Goal: Task Accomplishment & Management: Complete application form

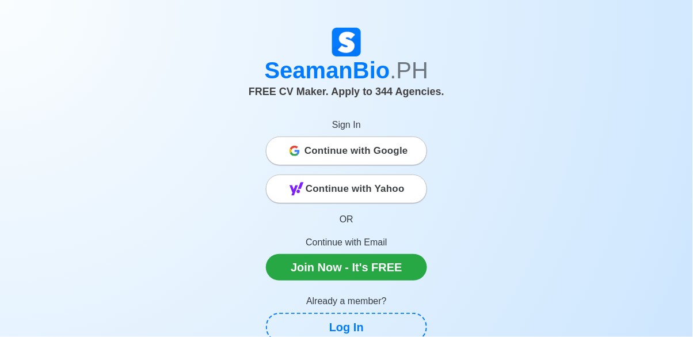
click at [317, 150] on span "Continue with Google" at bounding box center [356, 150] width 104 height 23
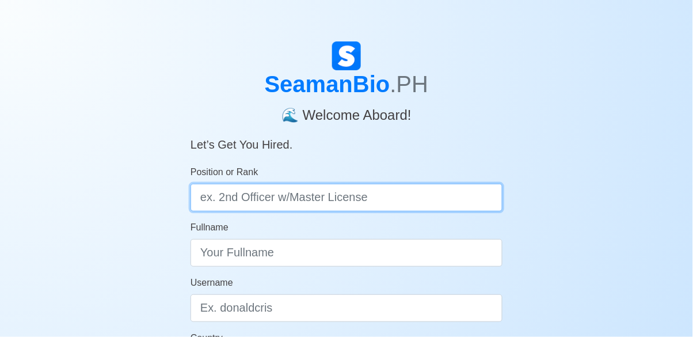
click at [249, 197] on input "Position or Rank" at bounding box center [346, 198] width 312 height 28
click at [242, 192] on input "Position or Rank" at bounding box center [346, 198] width 312 height 28
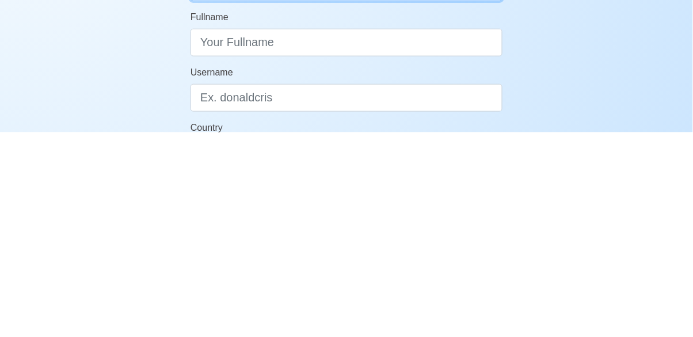
scroll to position [6, 0]
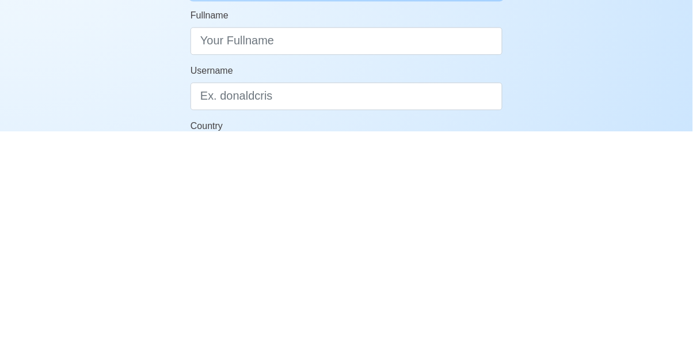
type input "[PERSON_NAME]/2ndcook"
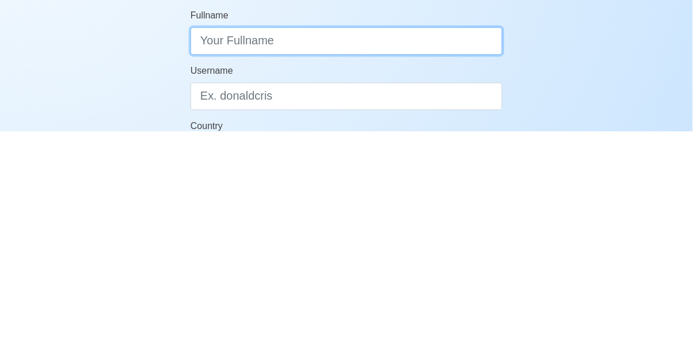
click at [230, 242] on input "Fullname" at bounding box center [346, 247] width 312 height 28
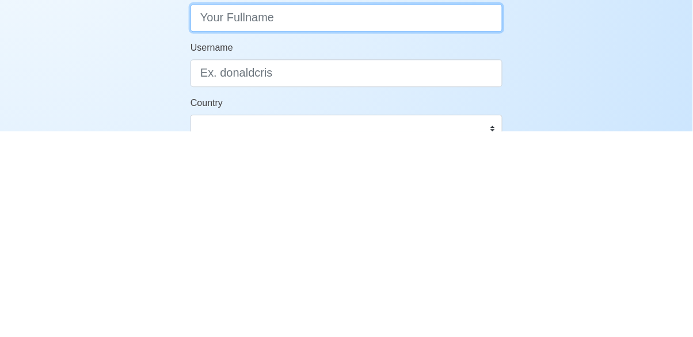
scroll to position [32, 0]
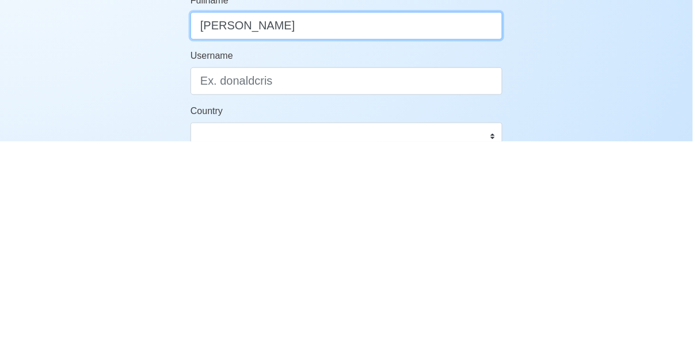
type input "[PERSON_NAME]"
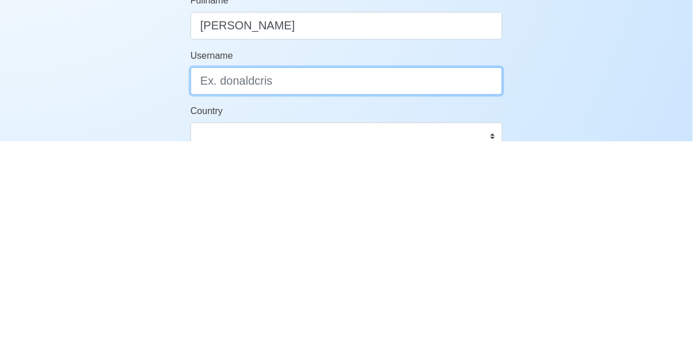
click at [477, 276] on input "Username" at bounding box center [346, 276] width 312 height 28
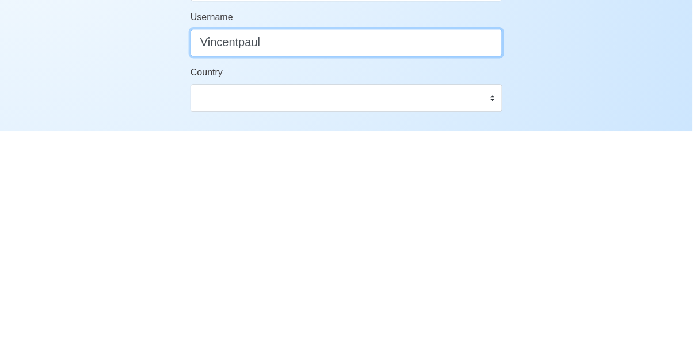
scroll to position [62, 0]
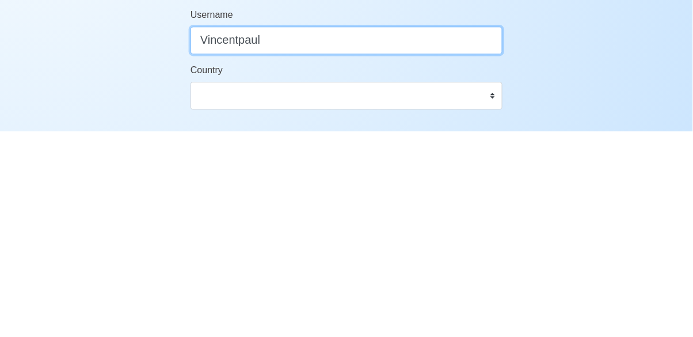
type input "Vincentpaul"
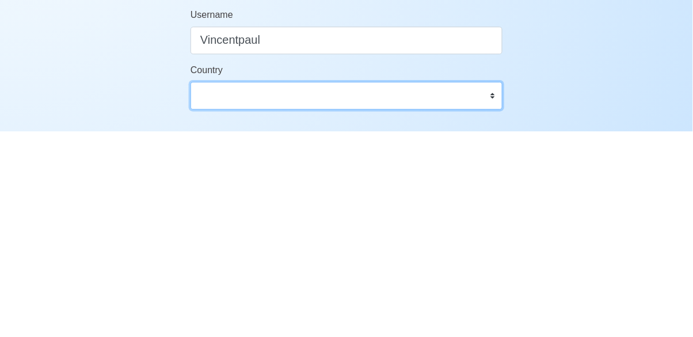
click at [493, 299] on select "[GEOGRAPHIC_DATA] [GEOGRAPHIC_DATA] [GEOGRAPHIC_DATA] [GEOGRAPHIC_DATA] [US_STA…" at bounding box center [346, 301] width 312 height 28
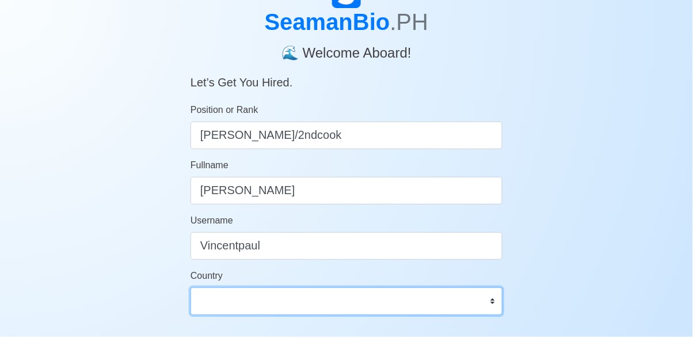
select select "PH"
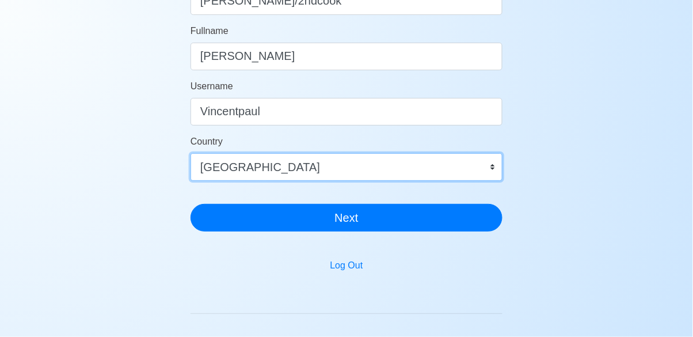
scroll to position [200, 0]
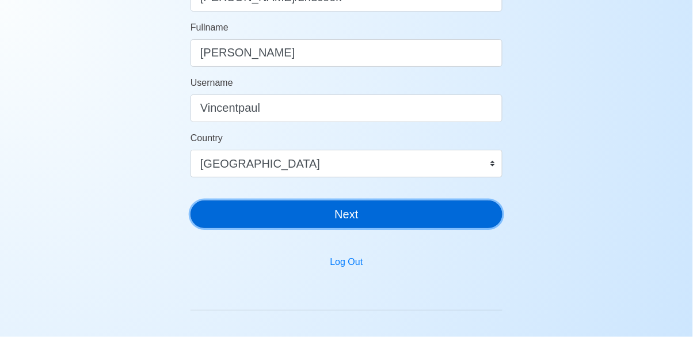
click at [299, 215] on button "Next" at bounding box center [346, 214] width 312 height 28
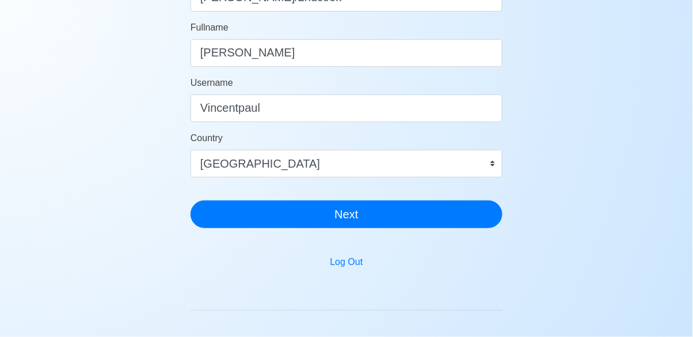
scroll to position [69, 0]
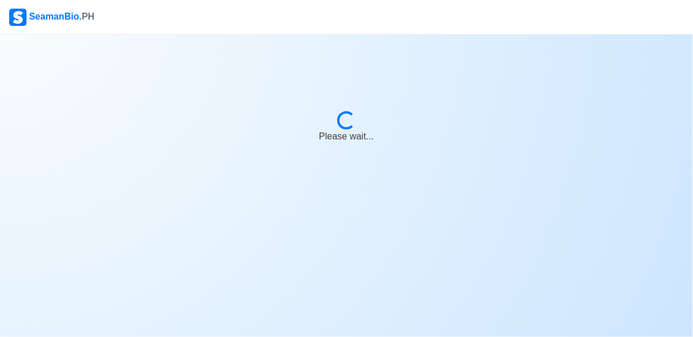
scroll to position [55, 0]
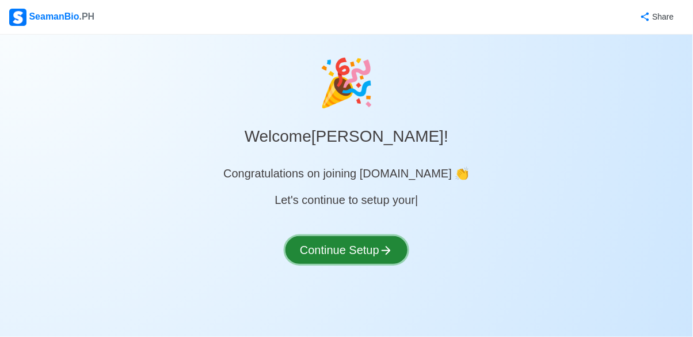
click at [334, 236] on button "Continue Setup" at bounding box center [346, 250] width 122 height 28
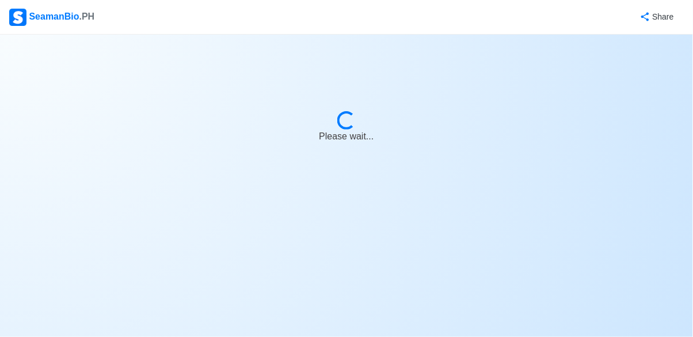
select select "Visible for Hiring"
select select "PH"
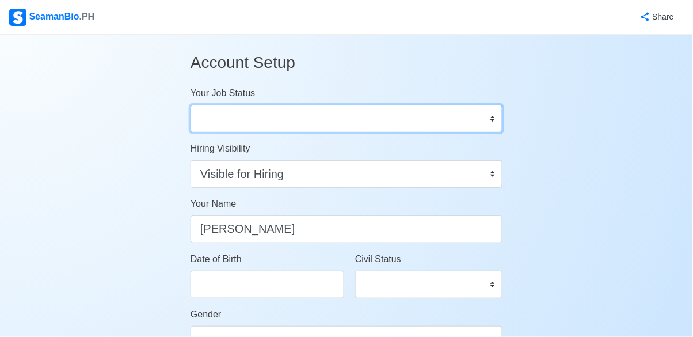
click at [494, 111] on select "Onboard Actively Looking for Job Not Looking for Job" at bounding box center [346, 119] width 312 height 28
select select "Actively Looking for Job"
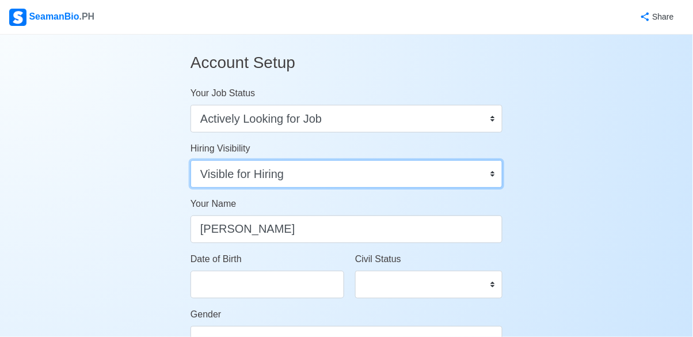
click at [496, 177] on select "Visible for Hiring Not Visible for Hiring" at bounding box center [346, 174] width 312 height 28
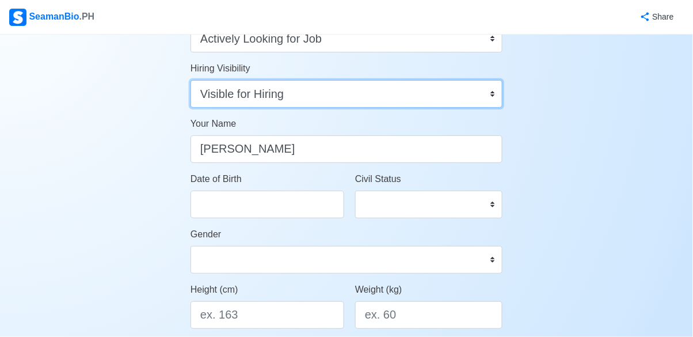
scroll to position [83, 0]
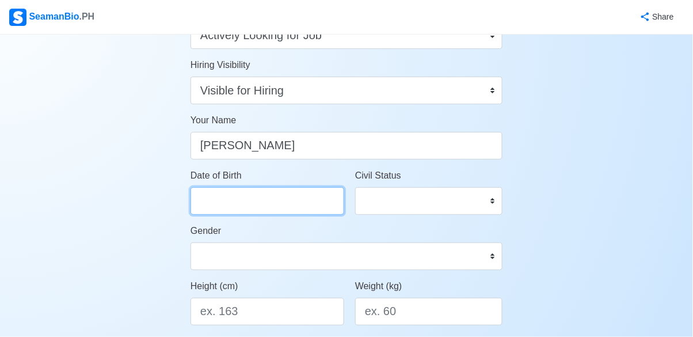
click at [230, 204] on input "Date of Birth" at bounding box center [267, 201] width 154 height 28
select select "****"
select select "******"
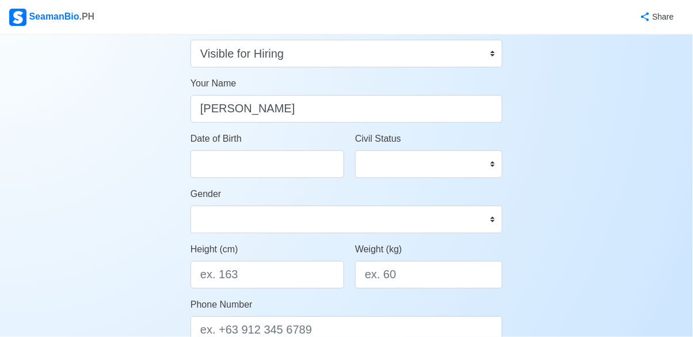
scroll to position [123, 0]
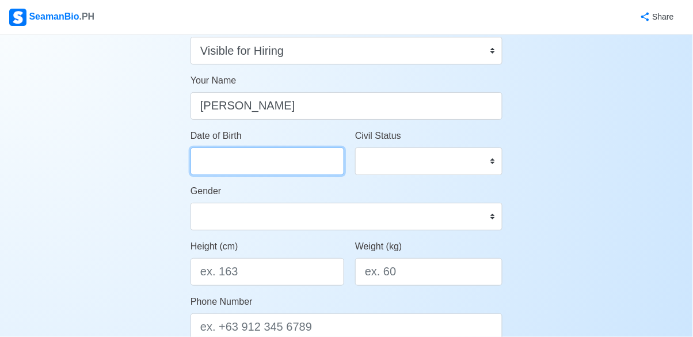
click at [220, 161] on input "Date of Birth" at bounding box center [267, 161] width 154 height 28
select select "****"
select select "******"
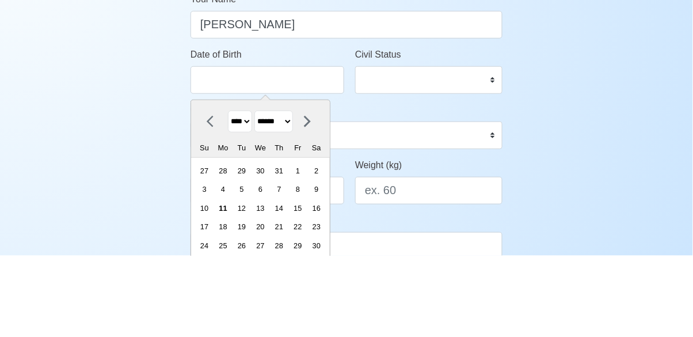
click at [252, 203] on select "**** **** **** **** **** **** **** **** **** **** **** **** **** **** **** ****…" at bounding box center [240, 203] width 24 height 22
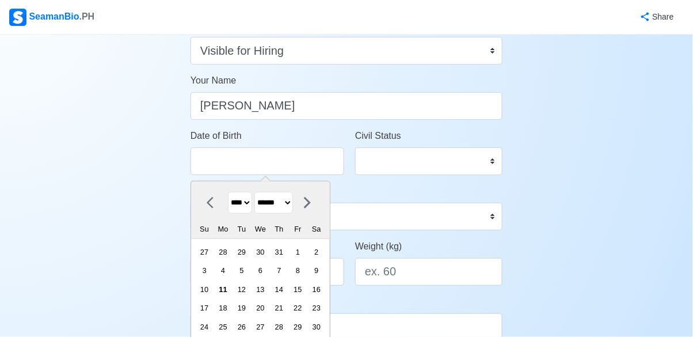
select select "****"
click at [293, 203] on select "******* ******** ***** ***** *** **** **** ****** ********* ******* ******** **…" at bounding box center [273, 203] width 39 height 22
select select "********"
click at [323, 250] on div "2" at bounding box center [316, 252] width 16 height 16
type input "[DATE]"
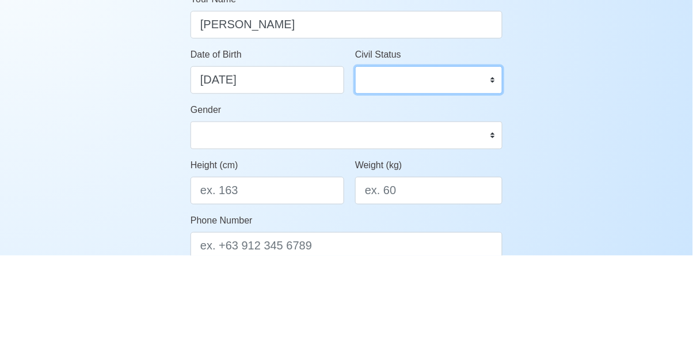
click at [491, 162] on select "Single Married Widowed Separated" at bounding box center [428, 161] width 147 height 28
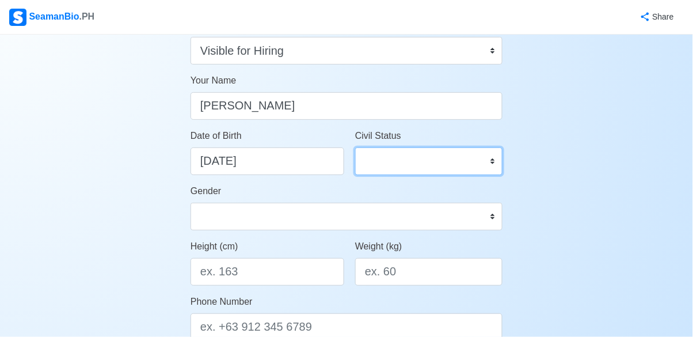
select select "Married"
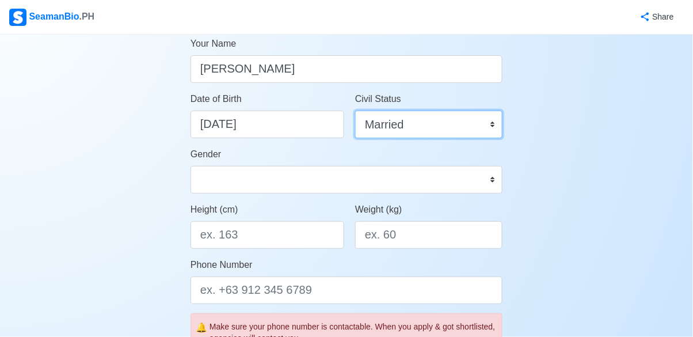
scroll to position [161, 0]
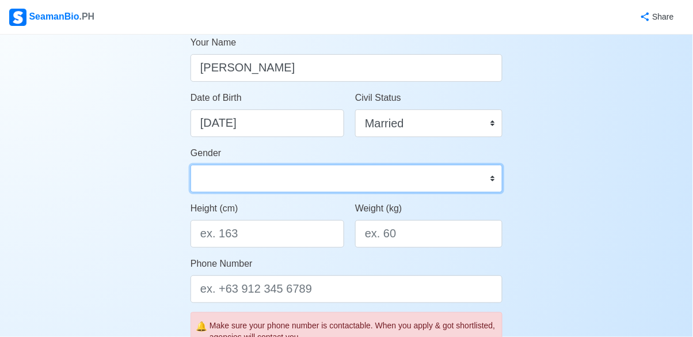
click at [497, 178] on select "[DEMOGRAPHIC_DATA] [DEMOGRAPHIC_DATA]" at bounding box center [346, 179] width 312 height 28
select select "[DEMOGRAPHIC_DATA]"
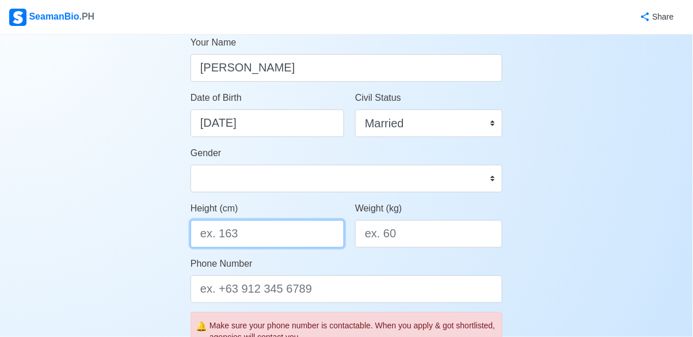
click at [249, 227] on input "Height (cm)" at bounding box center [267, 234] width 154 height 28
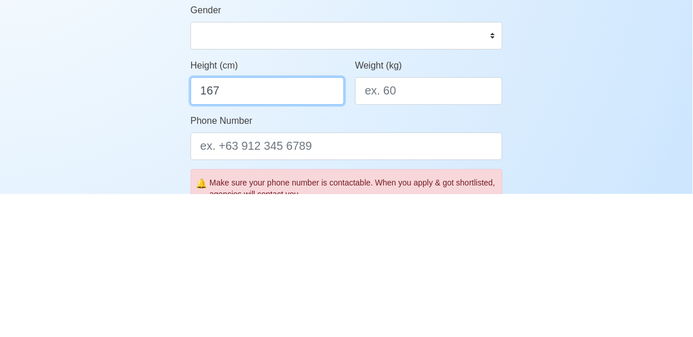
type input "167"
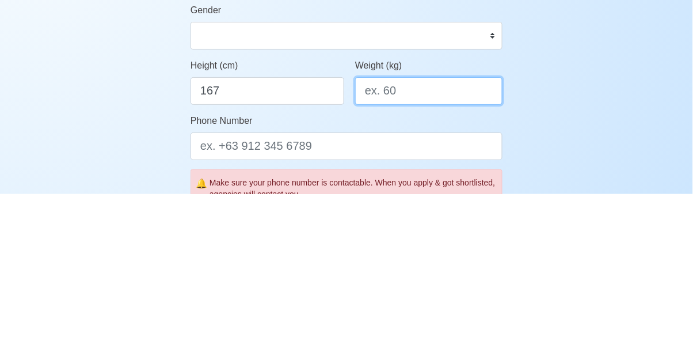
click at [392, 228] on input "Weight (kg)" at bounding box center [428, 234] width 147 height 28
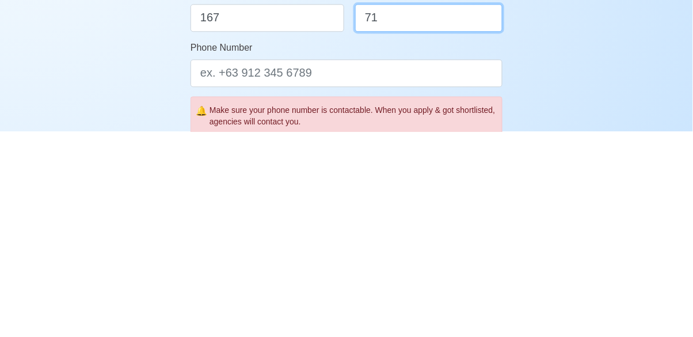
scroll to position [177, 0]
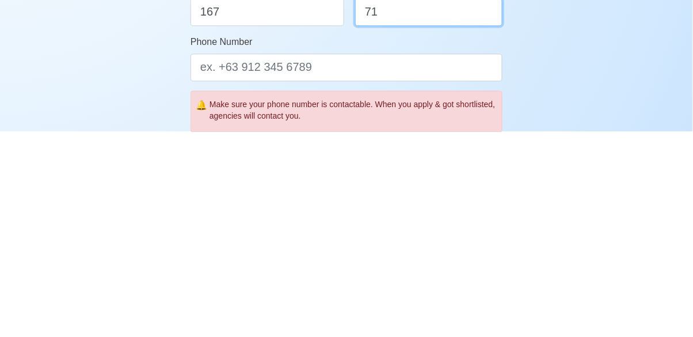
type input "71"
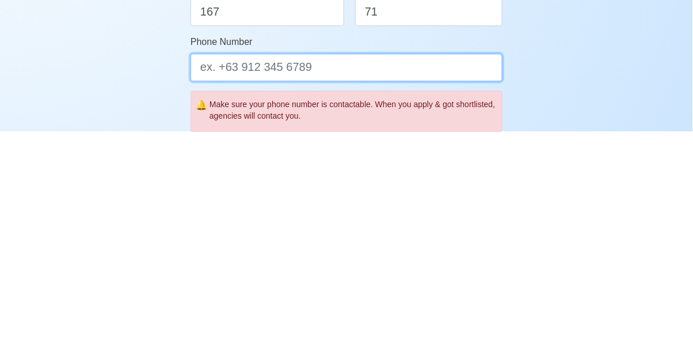
click at [329, 270] on input "Phone Number" at bounding box center [346, 273] width 312 height 28
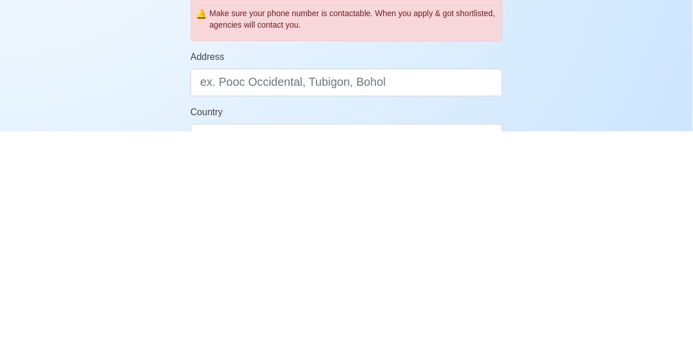
scroll to position [276, 0]
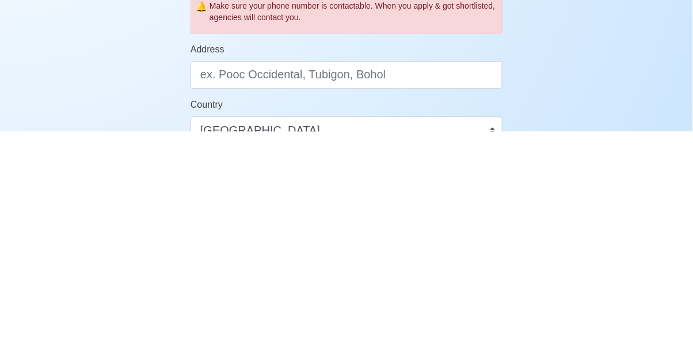
type input "[PHONE_NUMBER]"
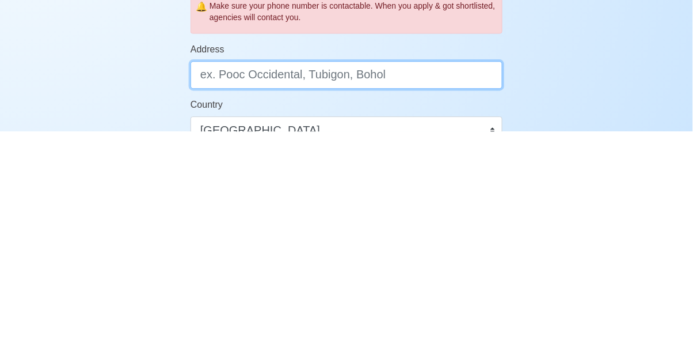
click at [253, 281] on input "Address" at bounding box center [346, 280] width 312 height 28
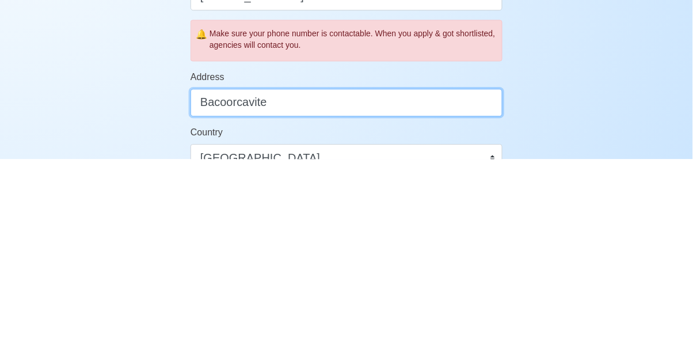
click at [239, 276] on input "Bacoorcavite" at bounding box center [346, 280] width 312 height 28
click at [232, 279] on input "Bacoorcavite" at bounding box center [346, 280] width 312 height 28
click at [237, 277] on input "Bacoorcavite" at bounding box center [346, 280] width 312 height 28
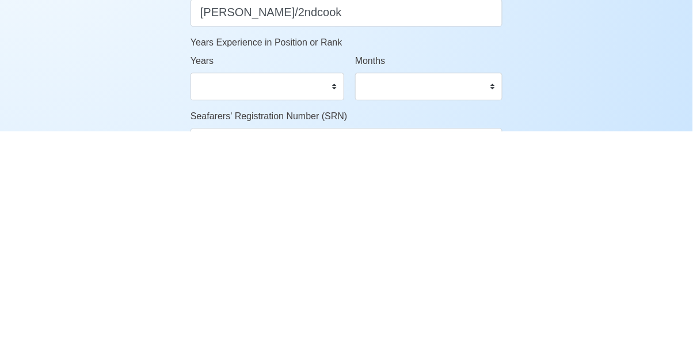
scroll to position [455, 0]
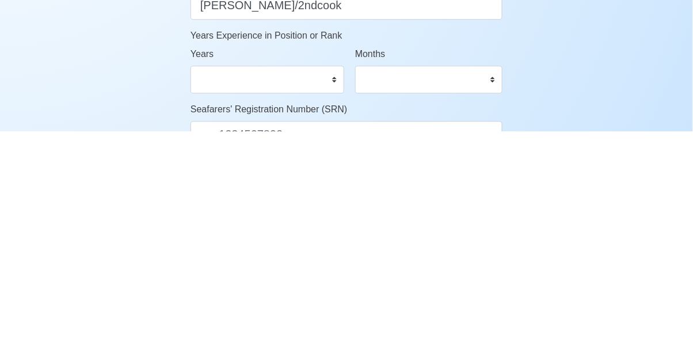
type input "Bacoor cavite"
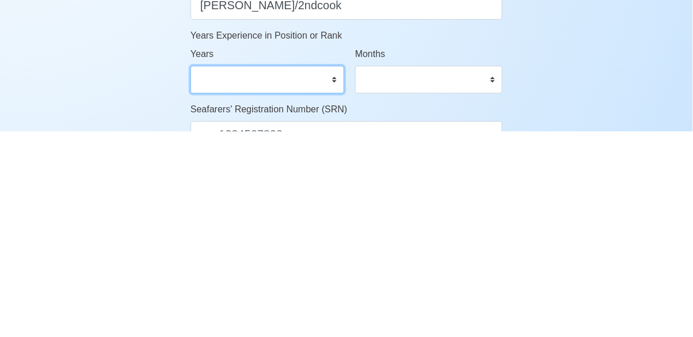
click at [336, 281] on select "0 1 2 3 4 5 6 7 8 9 10 11 12 13 14 15 16 17 18 19 20 21 22 23 24 25 26 27 28 29…" at bounding box center [267, 285] width 154 height 28
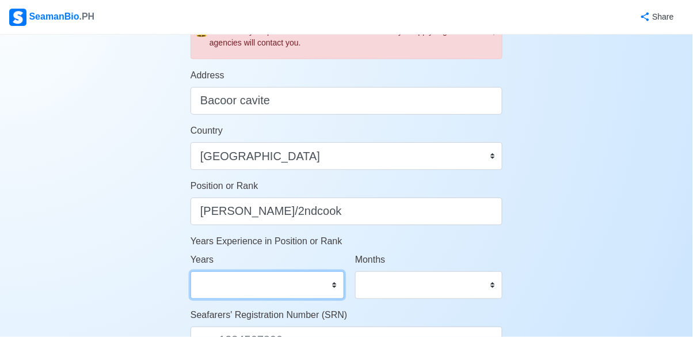
select select "10"
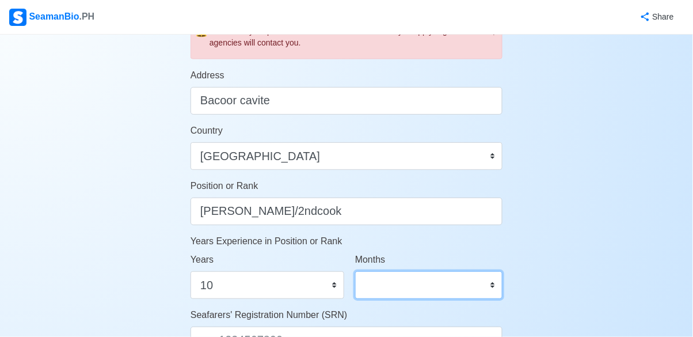
click at [497, 284] on select "0 1 2 3 4 5 6 7 8 9 10 11" at bounding box center [428, 285] width 147 height 28
select select "1"
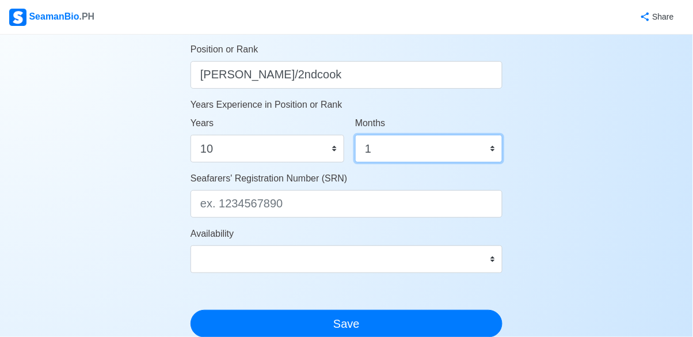
scroll to position [473, 0]
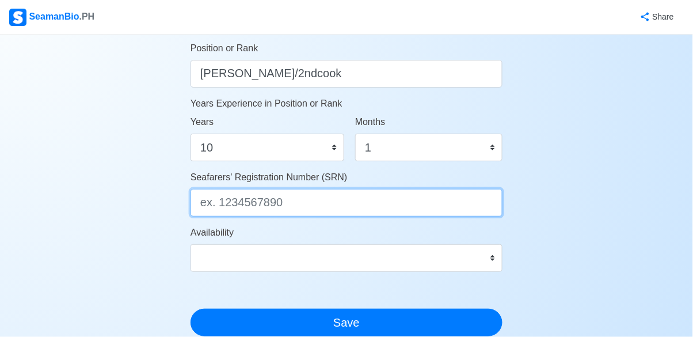
click at [357, 206] on input "Seafarers' Registration Number (SRN)" at bounding box center [346, 203] width 312 height 28
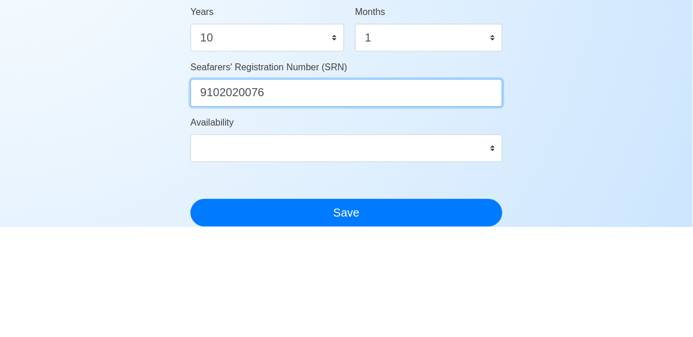
scroll to position [593, 0]
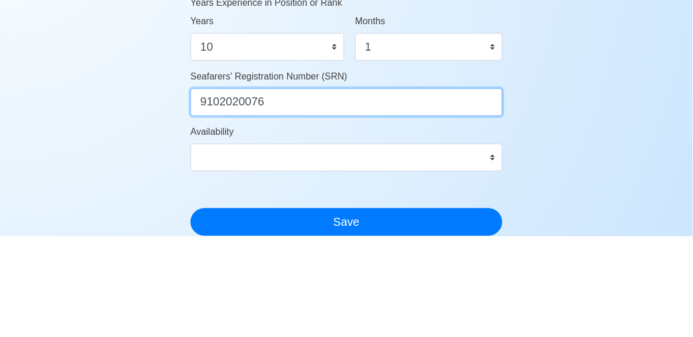
type input "9102020076"
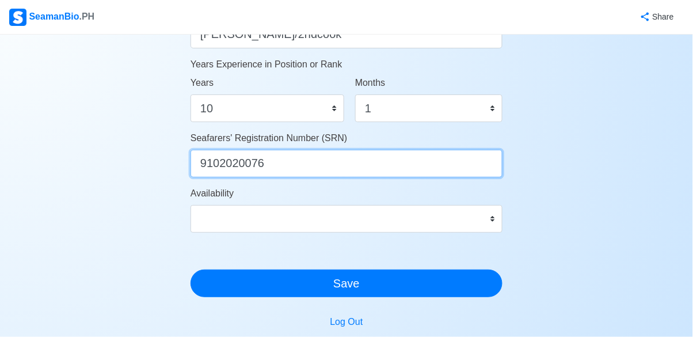
scroll to position [637, 0]
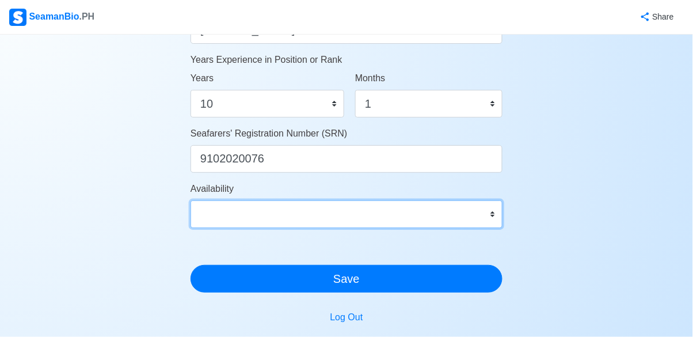
click at [488, 221] on select "Immediate [DATE] [DATE] [DATE] [DATE] [DATE] [DATE] [DATE] [DATE] [DATE]" at bounding box center [346, 214] width 312 height 28
select select "1759248000000"
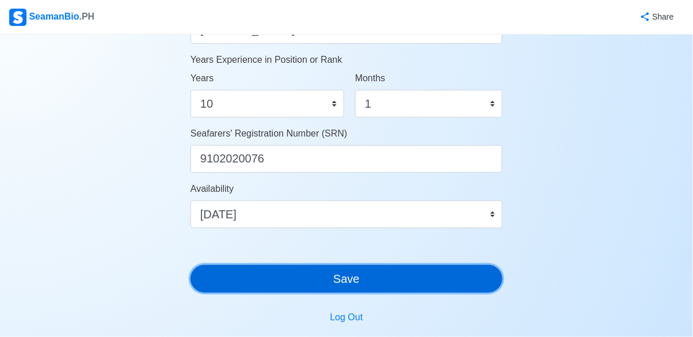
click at [290, 280] on button "Save" at bounding box center [346, 279] width 312 height 28
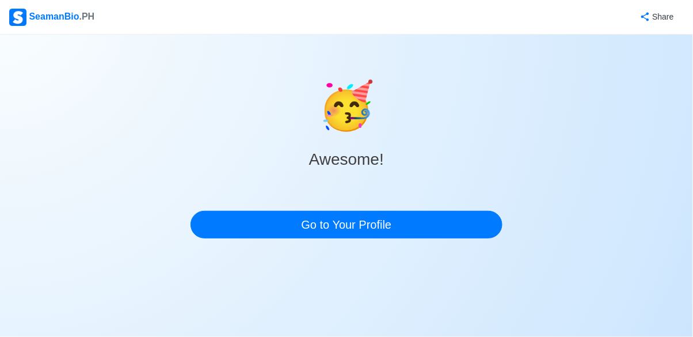
scroll to position [0, 0]
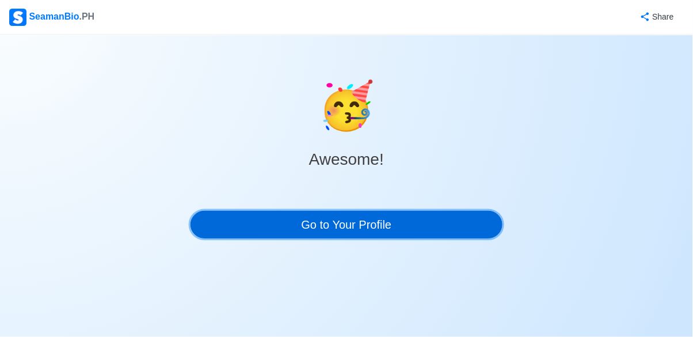
click at [379, 227] on link "Go to Your Profile" at bounding box center [346, 225] width 312 height 28
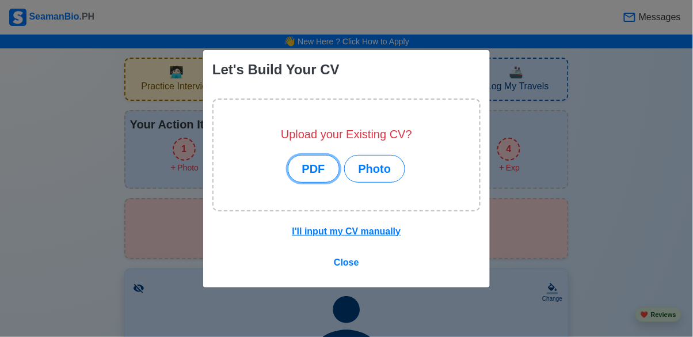
click at [314, 168] on button "PDF" at bounding box center [314, 169] width 52 height 28
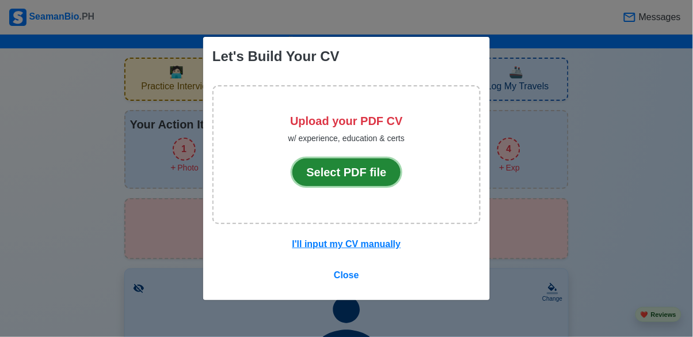
click at [368, 170] on button "Select PDF file" at bounding box center [346, 172] width 109 height 28
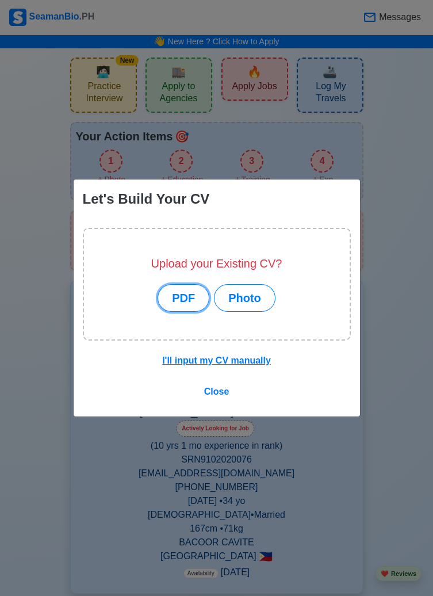
click at [180, 295] on button "PDF" at bounding box center [184, 298] width 52 height 28
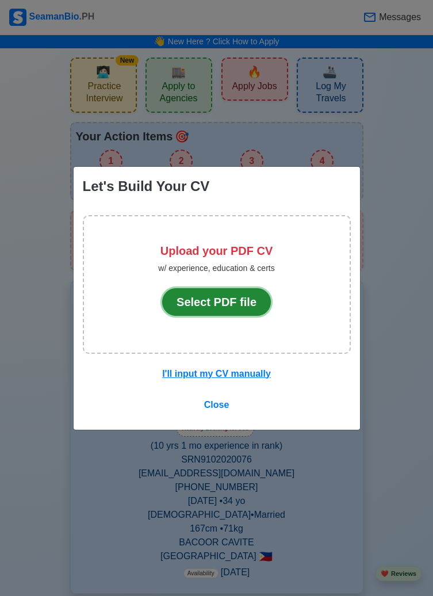
click at [208, 302] on button "Select PDF file" at bounding box center [216, 302] width 109 height 28
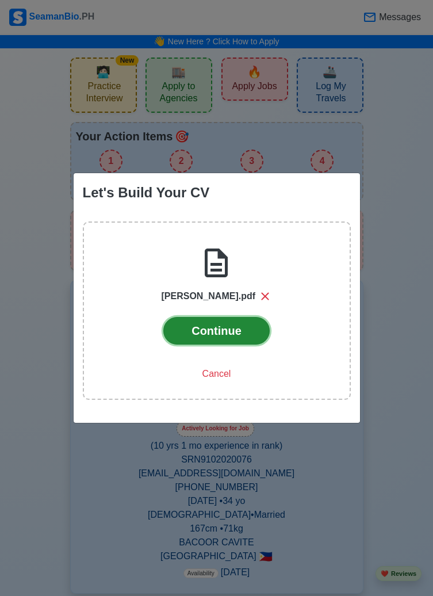
click at [204, 331] on button "Continue" at bounding box center [216, 331] width 106 height 28
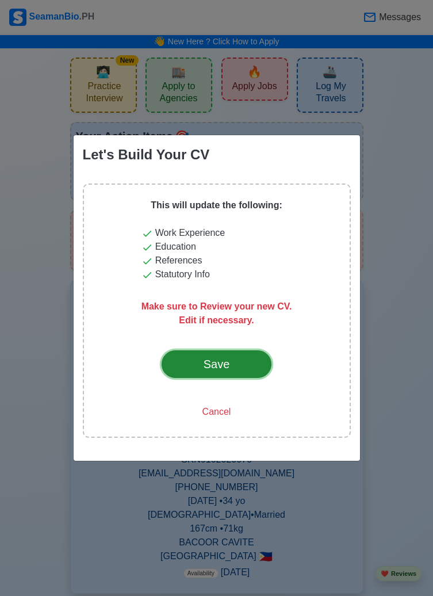
click at [197, 363] on div "Save" at bounding box center [217, 364] width 54 height 17
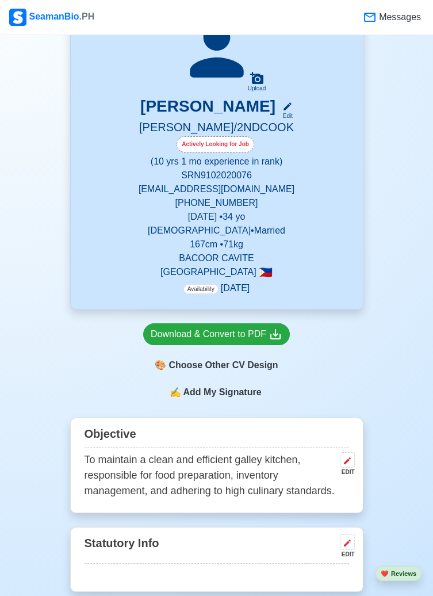
scroll to position [212, 0]
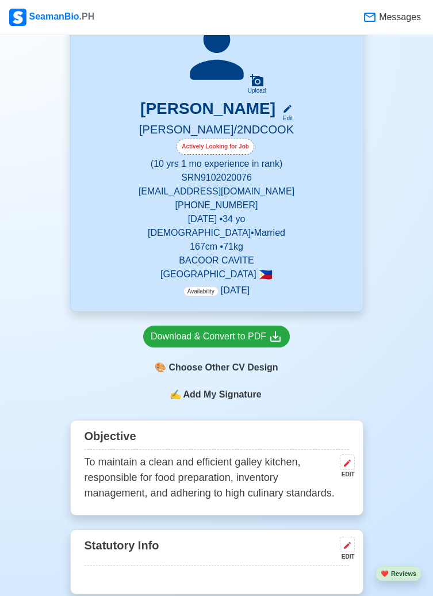
click at [293, 113] on icon at bounding box center [288, 109] width 10 height 10
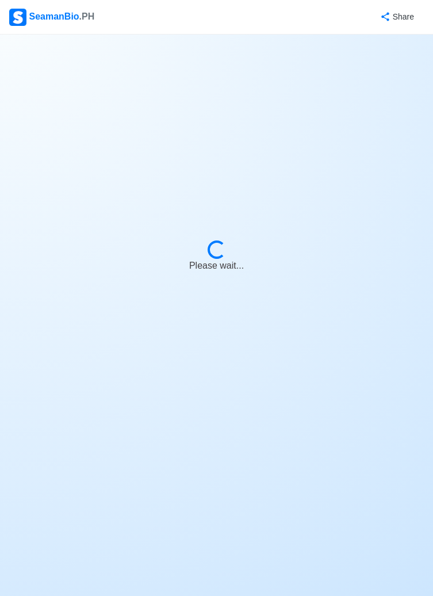
select select "Actively Looking for Job"
select select "Visible for Hiring"
select select "Married"
select select "[DEMOGRAPHIC_DATA]"
select select "PH"
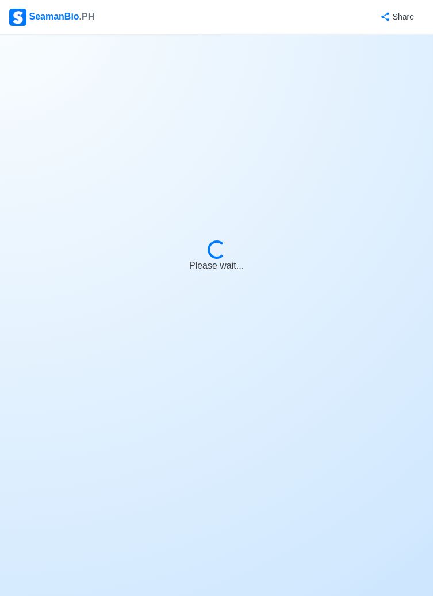
select select "10"
select select "1"
select select "1759248000000"
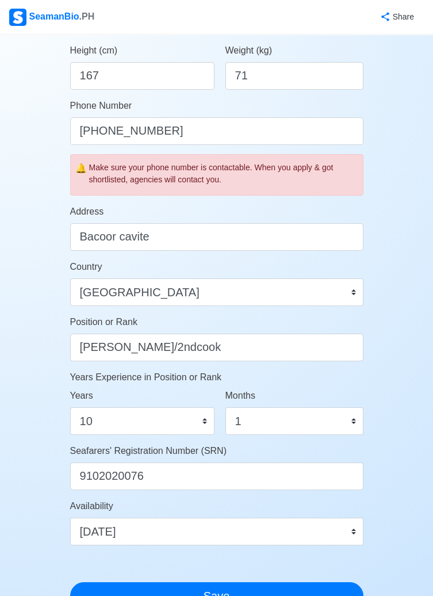
scroll to position [330, 0]
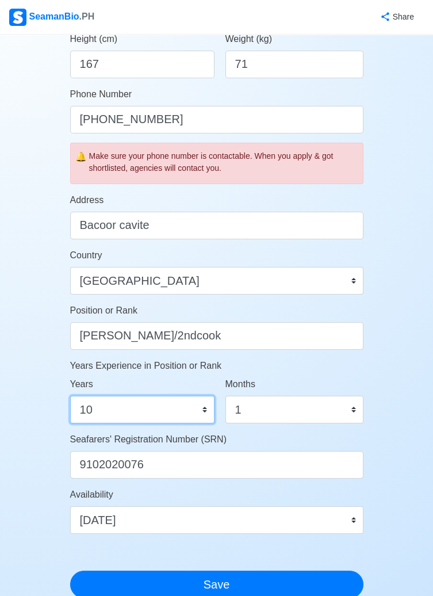
click at [204, 410] on select "0 1 2 3 4 5 6 7 8 9 10 11 12 13 14 15 16 17 18 19 20 21 22 23 24 25 26 27 28 29…" at bounding box center [142, 410] width 144 height 28
select select "8"
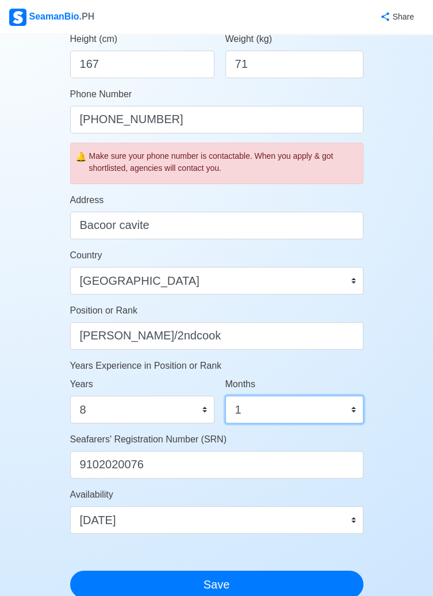
click at [363, 407] on select "0 1 2 3 4 5 6 7 8 9 10 11" at bounding box center [295, 410] width 138 height 28
select select "2"
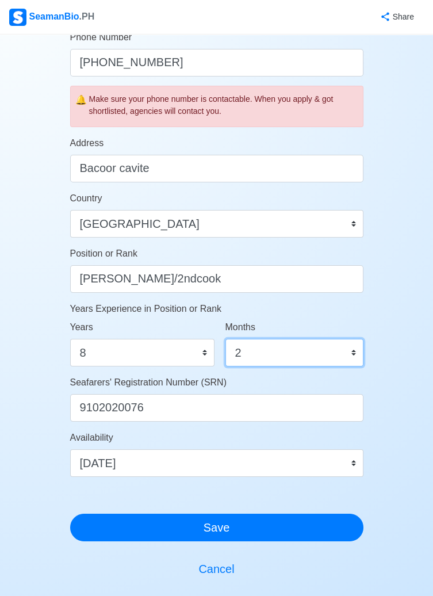
scroll to position [515, 0]
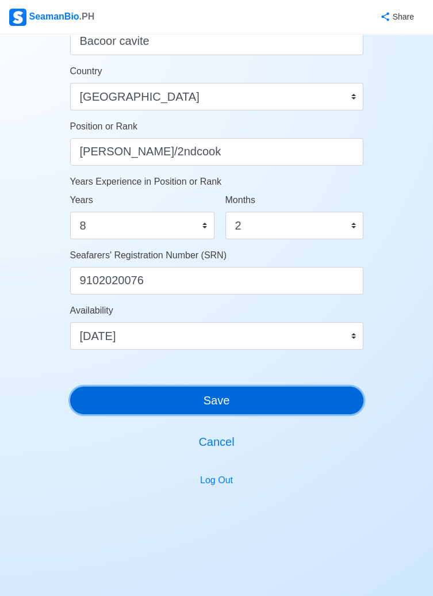
click at [154, 406] on button "Save" at bounding box center [217, 401] width 294 height 28
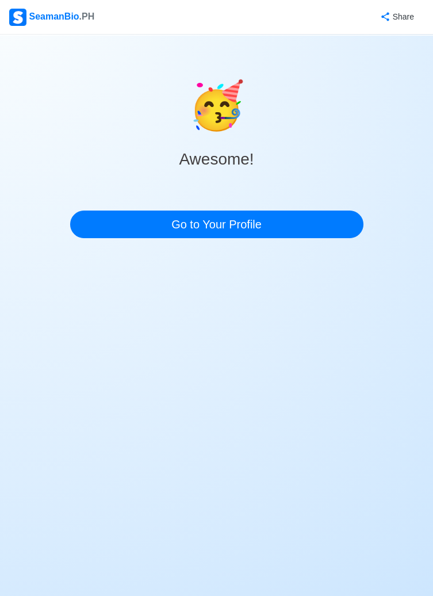
scroll to position [0, 0]
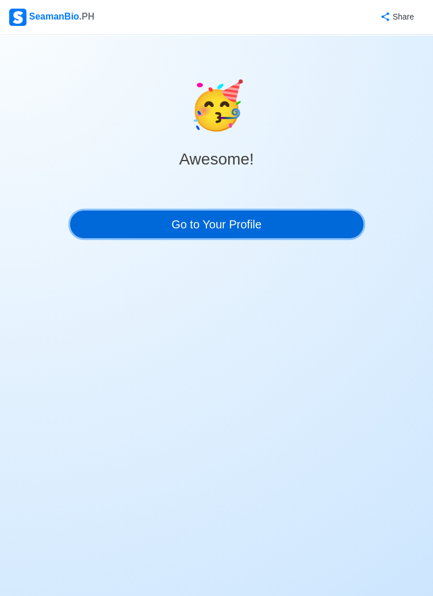
click at [157, 230] on link "Go to Your Profile" at bounding box center [217, 225] width 294 height 28
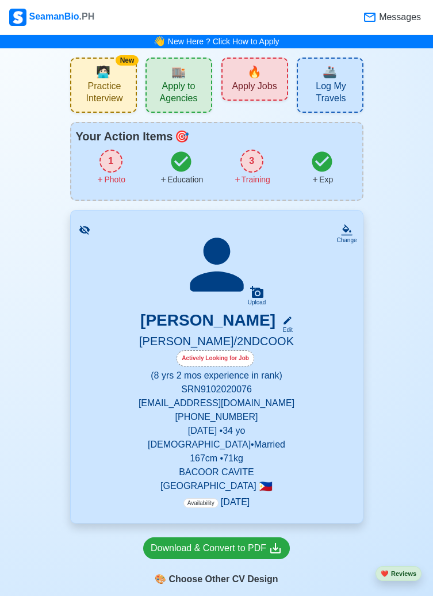
click at [256, 290] on icon at bounding box center [256, 292] width 13 height 12
click at [0, 0] on input "Upload" at bounding box center [0, 0] width 0 height 0
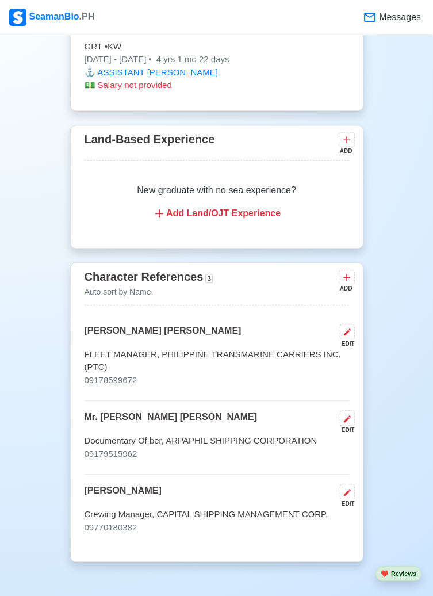
scroll to position [2154, 0]
